Goal: Task Accomplishment & Management: Manage account settings

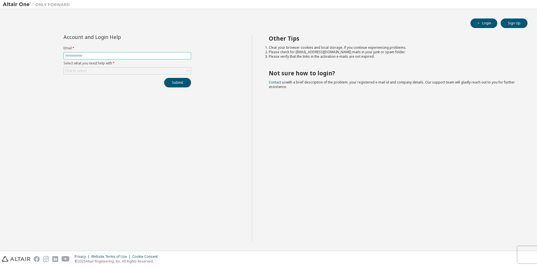
click at [112, 57] on input "text" at bounding box center [127, 55] width 125 height 4
type input "**********"
click at [119, 69] on div "Click to select" at bounding box center [127, 70] width 127 height 7
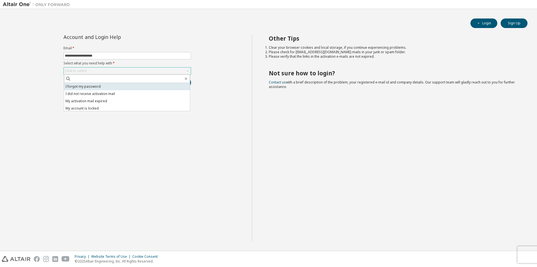
click at [116, 85] on li "I forgot my password" at bounding box center [127, 86] width 126 height 7
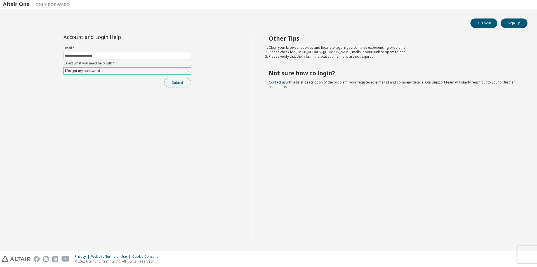
click at [181, 82] on button "Submit" at bounding box center [177, 83] width 27 height 10
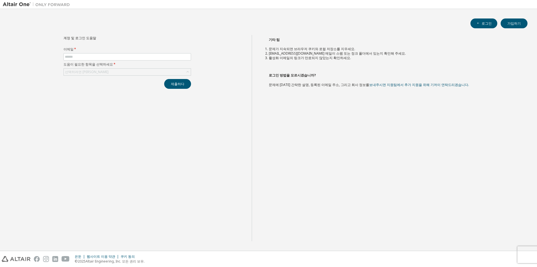
click at [116, 61] on form "이메일 * 도움이 필요한 항목을 선택하세요 * 선택하려면 클릭하세요" at bounding box center [128, 61] width 128 height 29
click at [111, 60] on form "이메일 * 도움이 필요한 항목을 선택하세요 * 선택하려면 클릭하세요" at bounding box center [128, 61] width 128 height 29
click at [97, 76] on div "계정 및 로그인 도움말 이메일 * 도움이 필요한 항목을 선택하세요 * 선택하려면 클릭하세요 제출하다" at bounding box center [127, 62] width 134 height 54
click at [93, 58] on input "text" at bounding box center [127, 57] width 125 height 4
type input "**********"
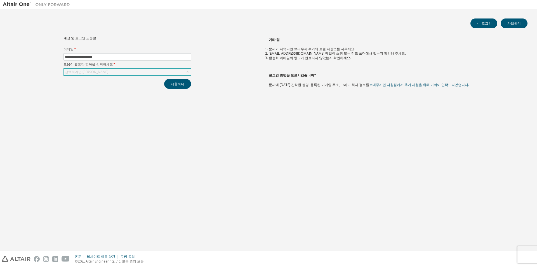
click at [102, 71] on div "선택하려면 [PERSON_NAME]" at bounding box center [127, 72] width 127 height 7
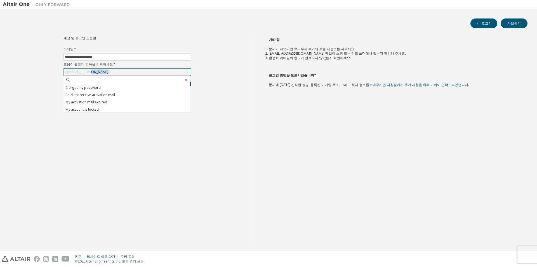
click at [102, 72] on div "선택하려면 클릭하세요" at bounding box center [127, 72] width 127 height 7
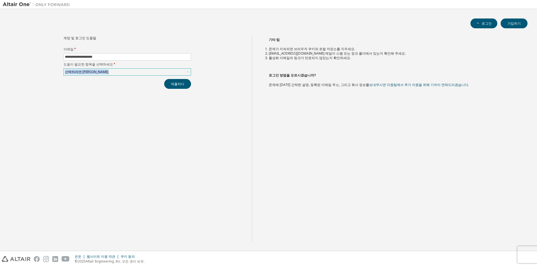
click at [102, 72] on div "선택하려면 클릭하세요" at bounding box center [127, 72] width 127 height 7
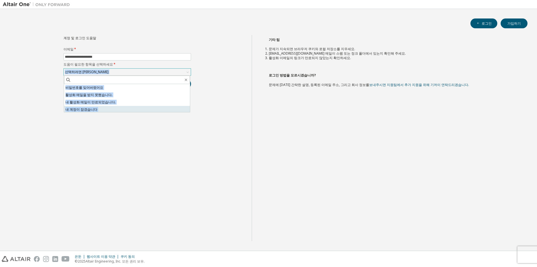
click at [88, 108] on font "내 계정이 잠겼습니다" at bounding box center [81, 109] width 32 height 5
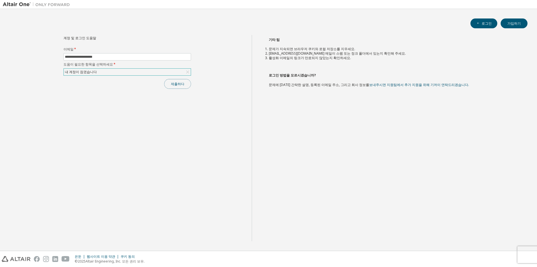
click at [184, 83] on button "제출하다" at bounding box center [177, 84] width 27 height 10
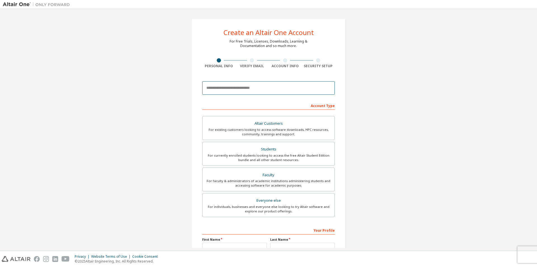
click at [264, 89] on input "email" at bounding box center [268, 87] width 133 height 13
type input "**********"
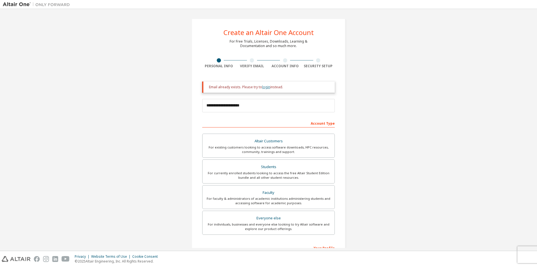
click at [263, 87] on link "login" at bounding box center [266, 87] width 8 height 5
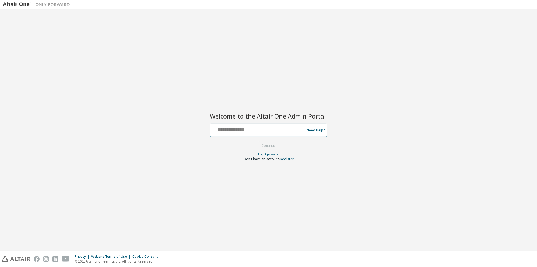
click at [255, 125] on input "text" at bounding box center [258, 129] width 92 height 8
type input "**********"
click at [267, 148] on button "Continue" at bounding box center [269, 145] width 26 height 8
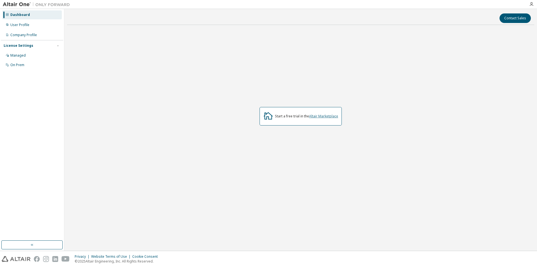
click at [319, 116] on link "Altair Marketplace" at bounding box center [323, 116] width 29 height 5
